Goal: Find specific fact: Find specific fact

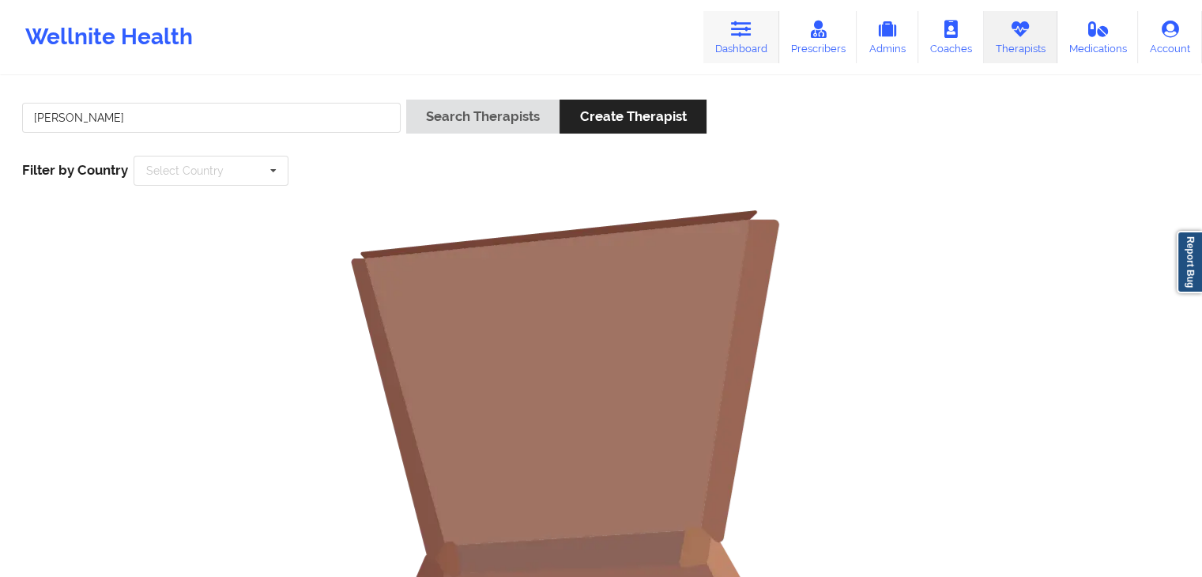
click at [744, 29] on icon at bounding box center [741, 29] width 21 height 17
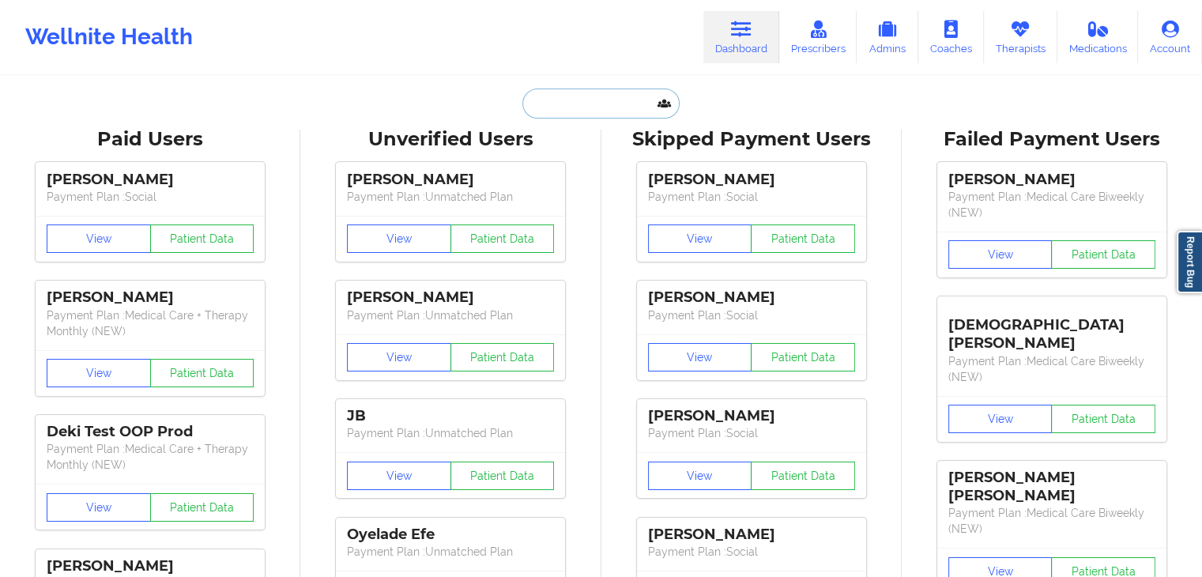
click at [585, 111] on input "text" at bounding box center [600, 104] width 156 height 30
paste input "[EMAIL_ADDRESS][DOMAIN_NAME]"
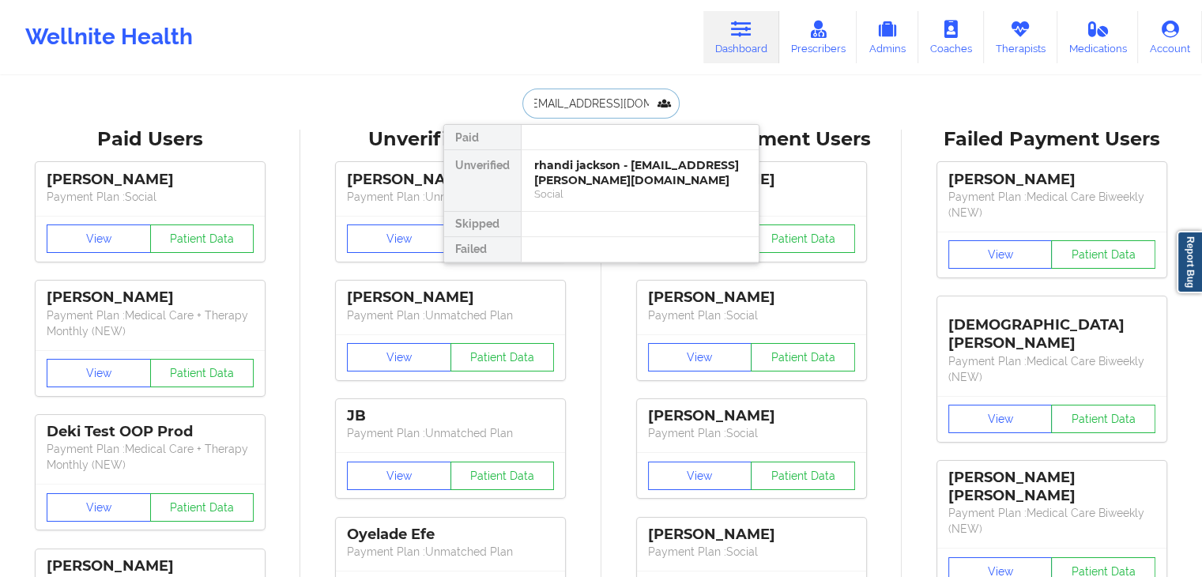
type input "[EMAIL_ADDRESS][DOMAIN_NAME]"
click at [572, 158] on div "[PERSON_NAME] - [EMAIL_ADDRESS][DOMAIN_NAME]" at bounding box center [640, 172] width 212 height 29
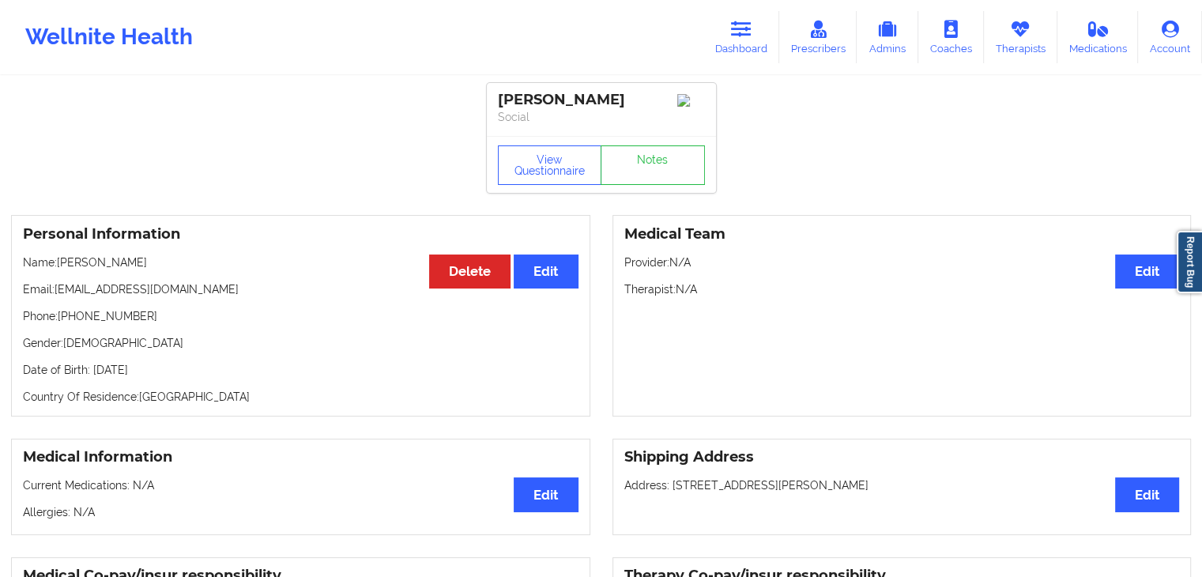
drag, startPoint x: 57, startPoint y: 267, endPoint x: 161, endPoint y: 258, distance: 104.7
click at [161, 258] on div "Personal Information Edit Delete Name: [PERSON_NAME] Email: [EMAIL_ADDRESS][DOM…" at bounding box center [300, 316] width 579 height 202
copy p "[PERSON_NAME]"
click at [553, 181] on button "View Questionnaire" at bounding box center [550, 165] width 104 height 40
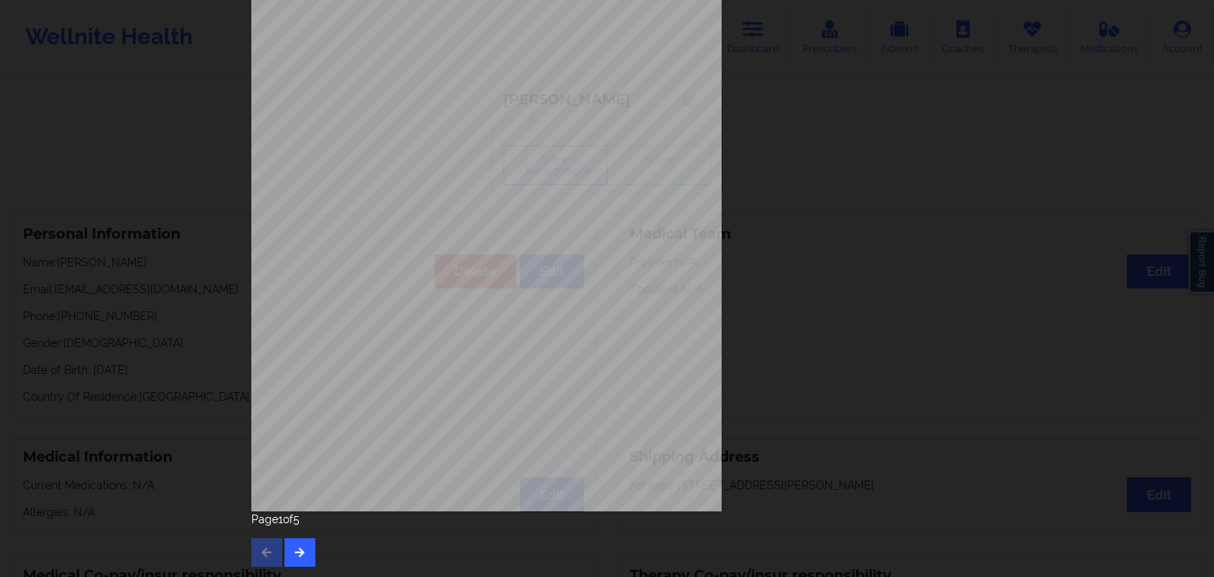
scroll to position [177, 0]
click at [299, 554] on icon "button" at bounding box center [299, 550] width 13 height 9
click at [308, 551] on button "button" at bounding box center [299, 551] width 31 height 28
click at [303, 548] on button "button" at bounding box center [299, 551] width 31 height 28
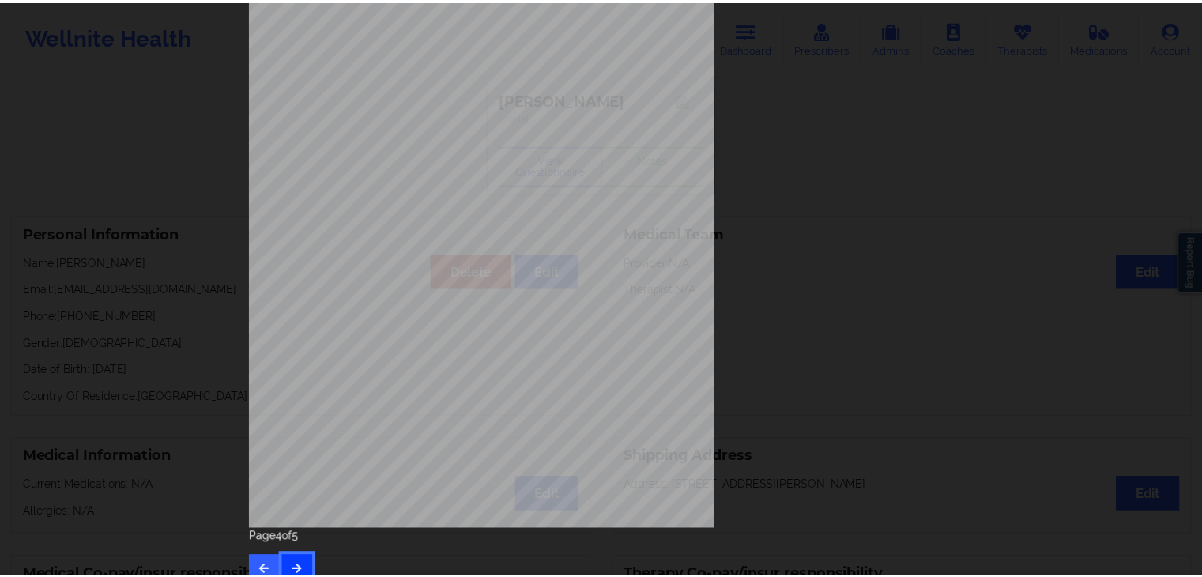
scroll to position [0, 0]
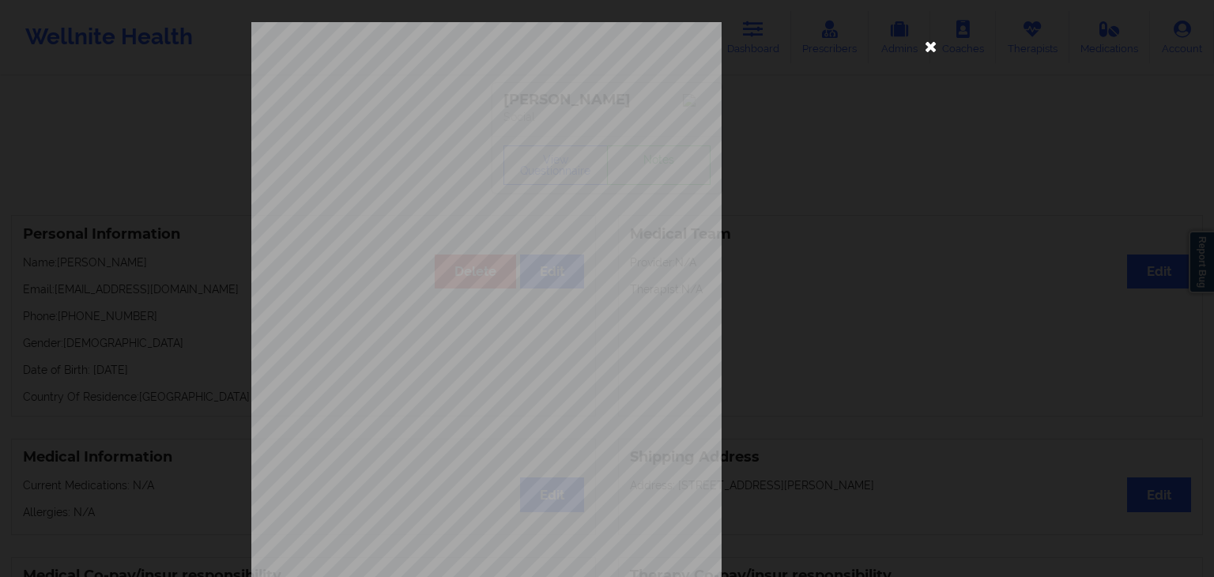
click at [926, 44] on icon at bounding box center [930, 45] width 25 height 25
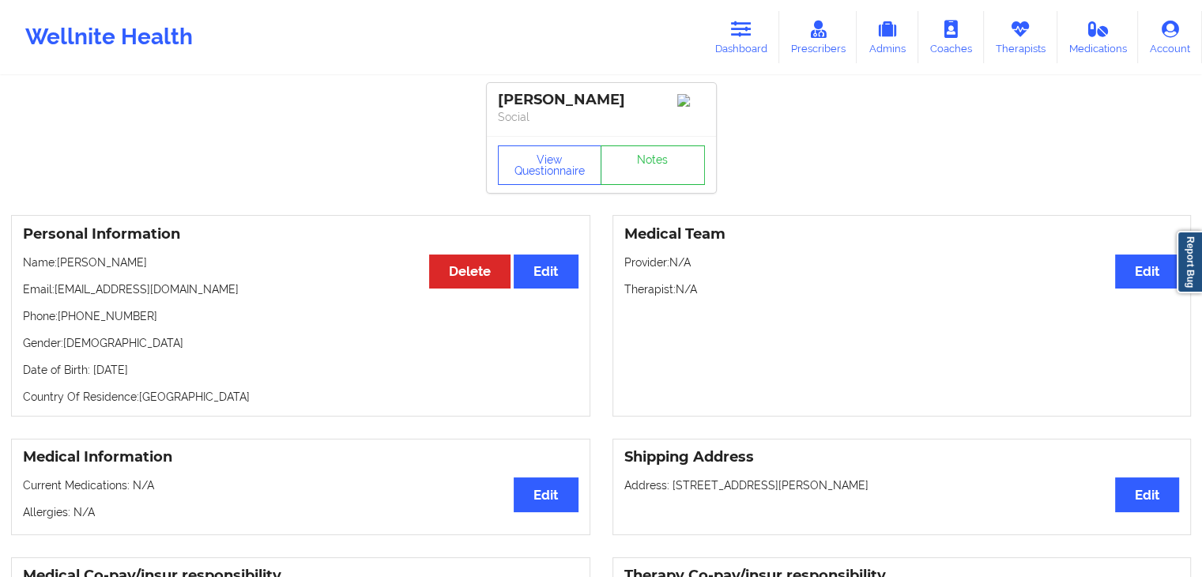
scroll to position [135, 0]
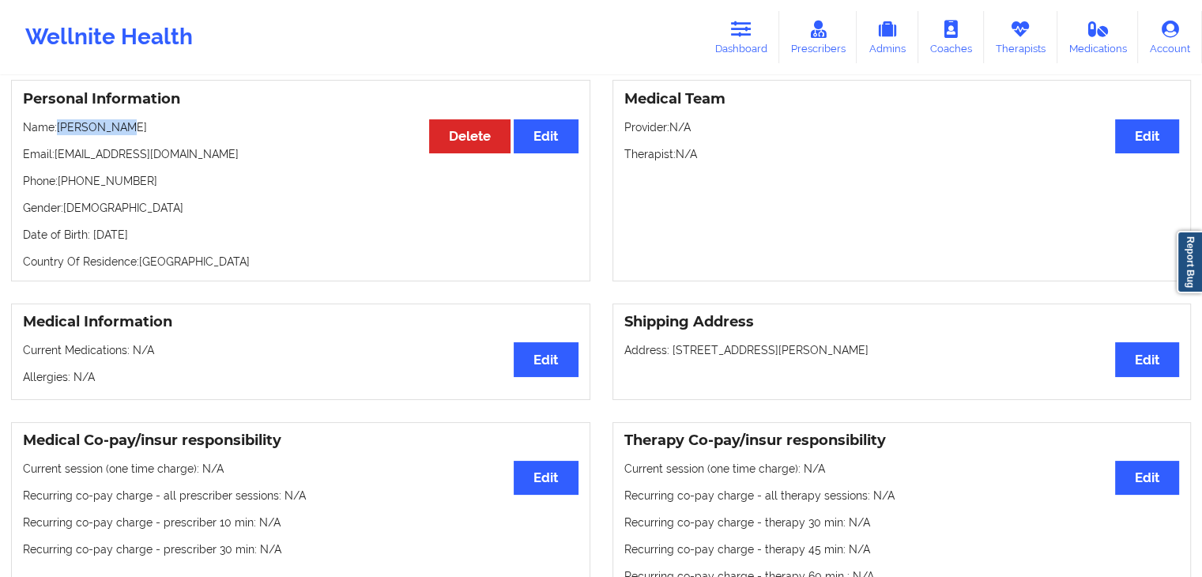
drag, startPoint x: 60, startPoint y: 132, endPoint x: 114, endPoint y: 131, distance: 53.7
click at [114, 131] on p "Name: [PERSON_NAME]" at bounding box center [301, 127] width 556 height 16
copy p "Lahtoiyena"
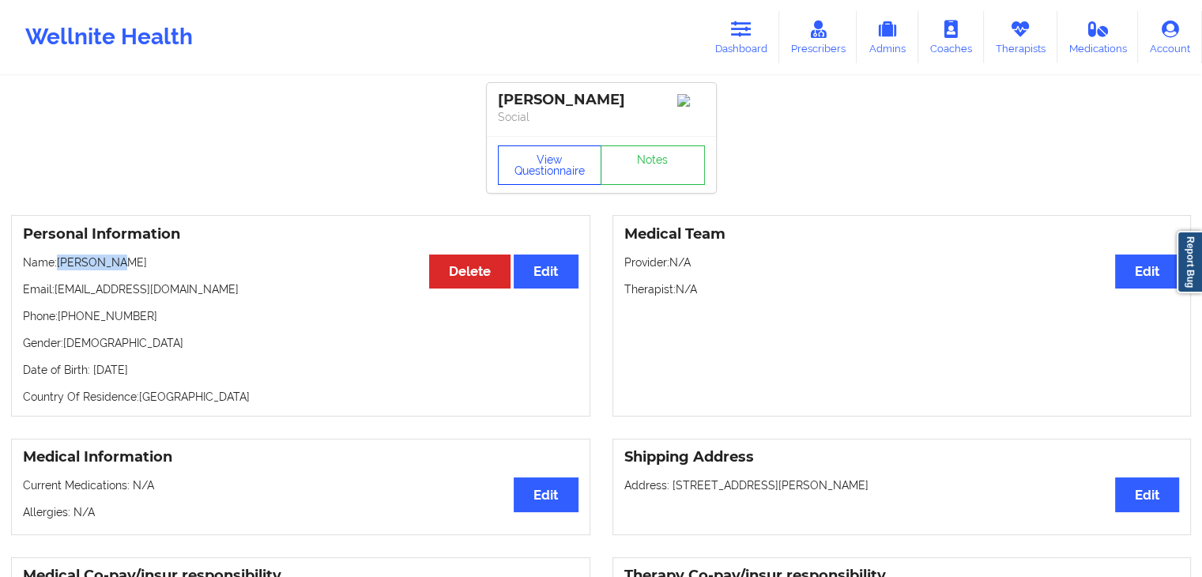
click at [566, 160] on button "View Questionnaire" at bounding box center [550, 165] width 104 height 40
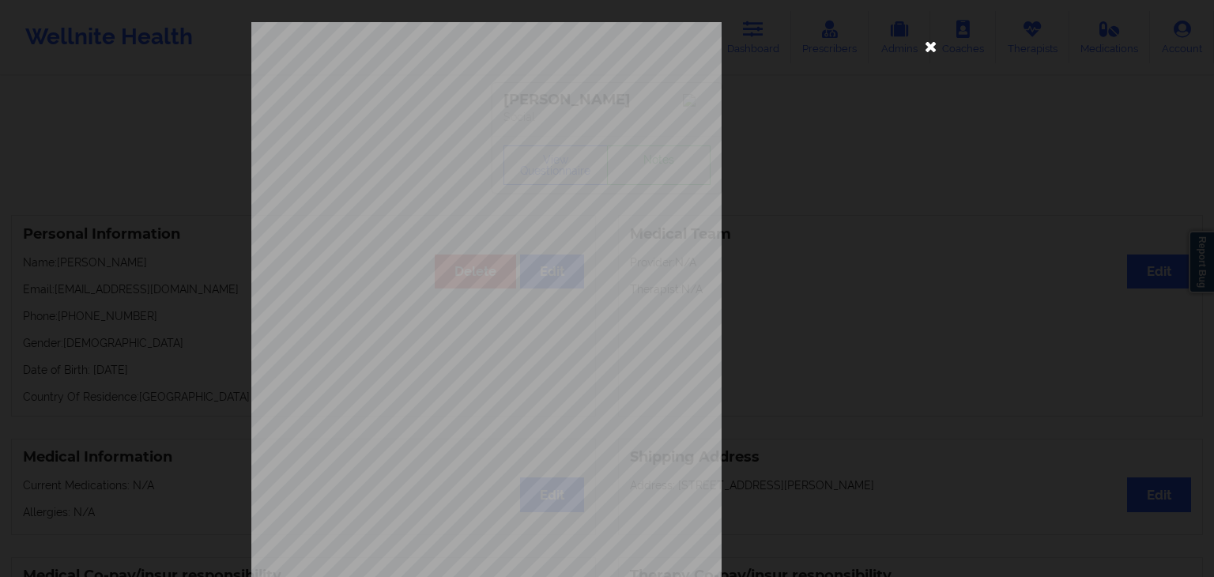
click at [923, 43] on icon at bounding box center [930, 45] width 25 height 25
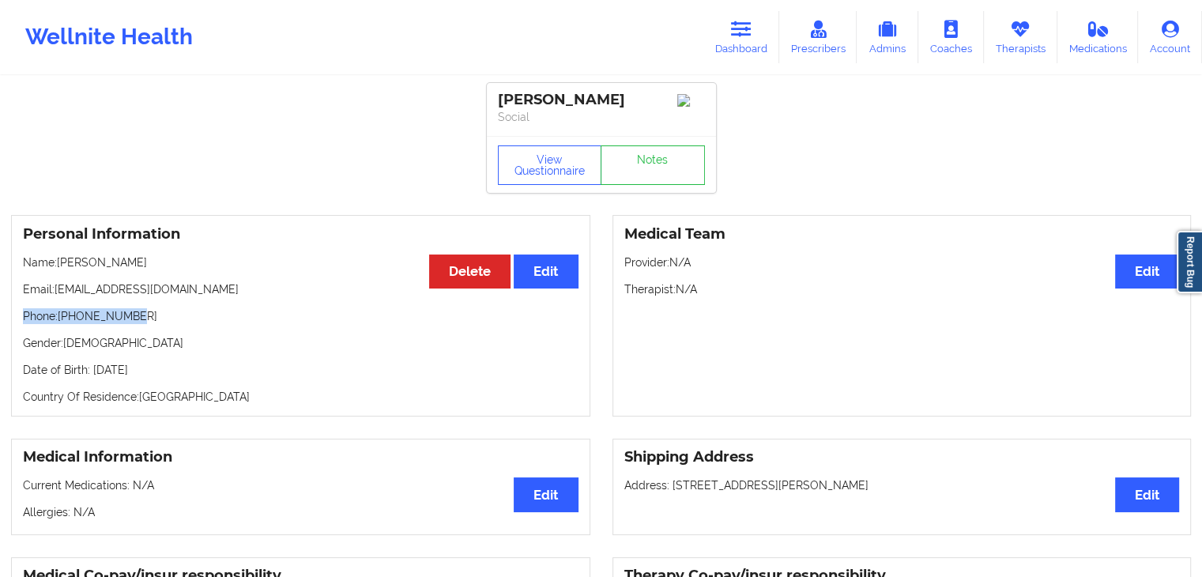
drag, startPoint x: 24, startPoint y: 318, endPoint x: 141, endPoint y: 323, distance: 116.3
click at [141, 323] on p "Phone: [PHONE_NUMBER]" at bounding box center [301, 316] width 556 height 16
copy p "Phone: [PHONE_NUMBER]"
